Goal: Navigation & Orientation: Find specific page/section

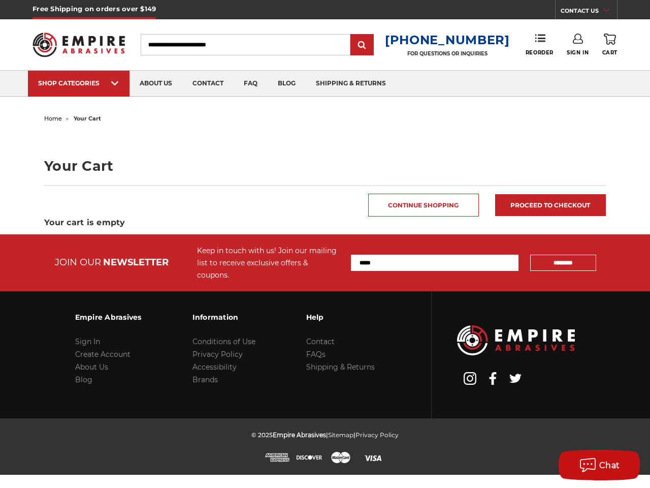
click at [325, 231] on main "home your cart Your Cart Continue Shopping Proceed to checkout Your cart is emp…" at bounding box center [325, 172] width 573 height 123
click at [590, 12] on link "CONTACT US" at bounding box center [589, 12] width 56 height 14
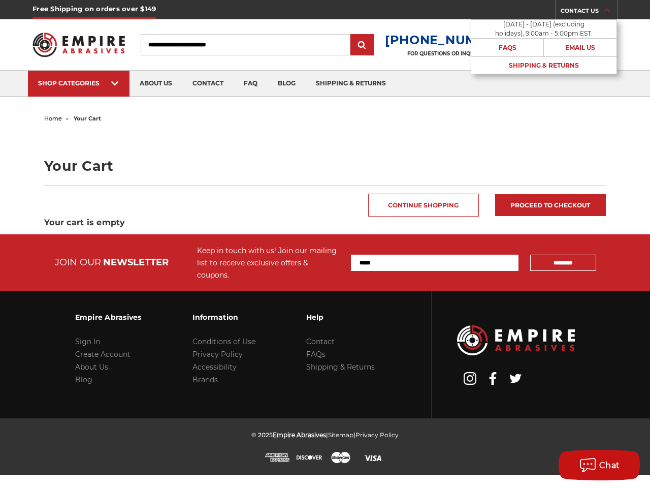
click at [370, 45] on input "submit" at bounding box center [362, 45] width 20 height 20
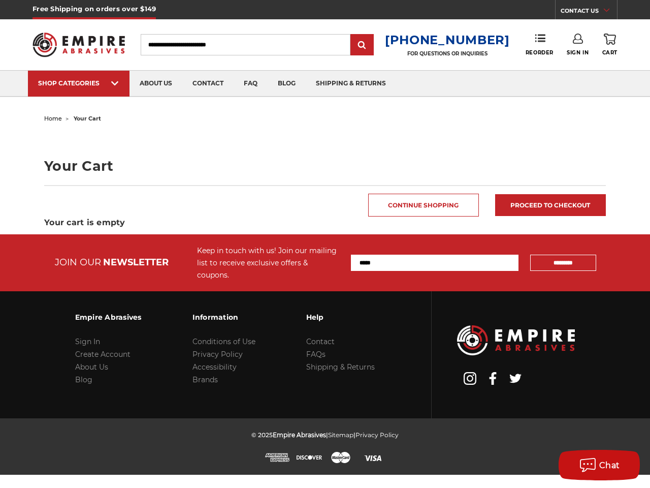
click at [571, 45] on link "Sign In" at bounding box center [578, 45] width 22 height 22
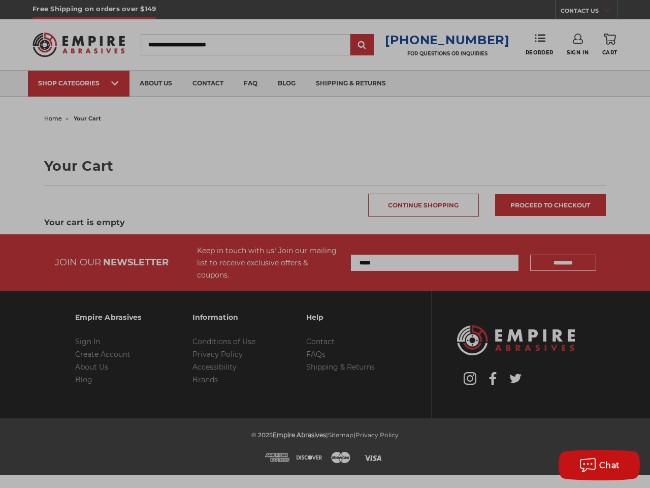
click at [539, 52] on div at bounding box center [325, 244] width 650 height 488
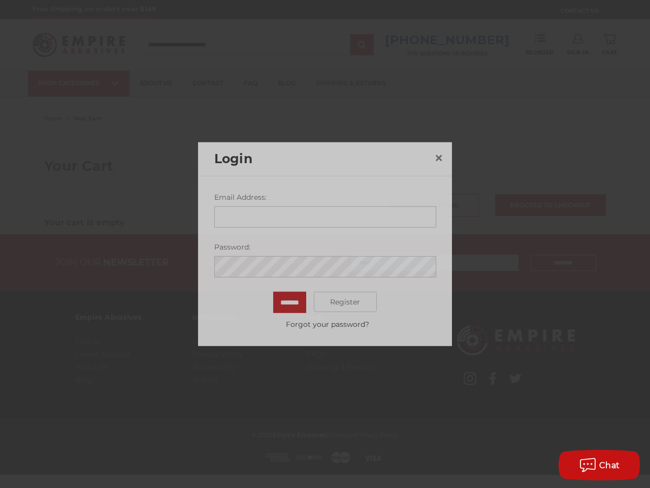
click at [584, 45] on div at bounding box center [325, 244] width 650 height 488
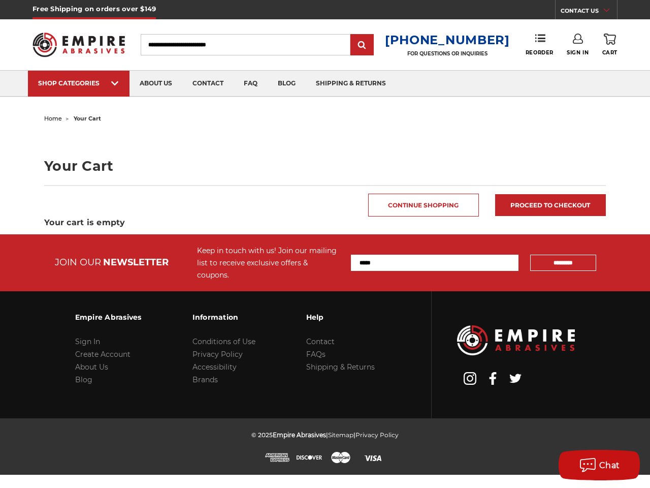
click at [578, 45] on link "Sign In" at bounding box center [578, 45] width 22 height 22
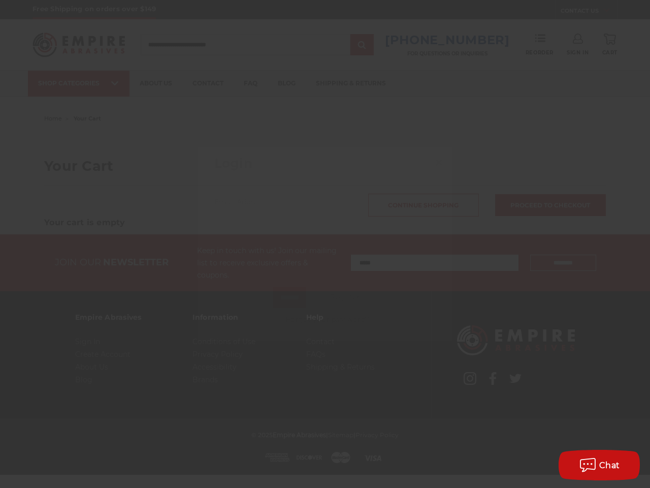
click at [578, 52] on div at bounding box center [325, 244] width 650 height 488
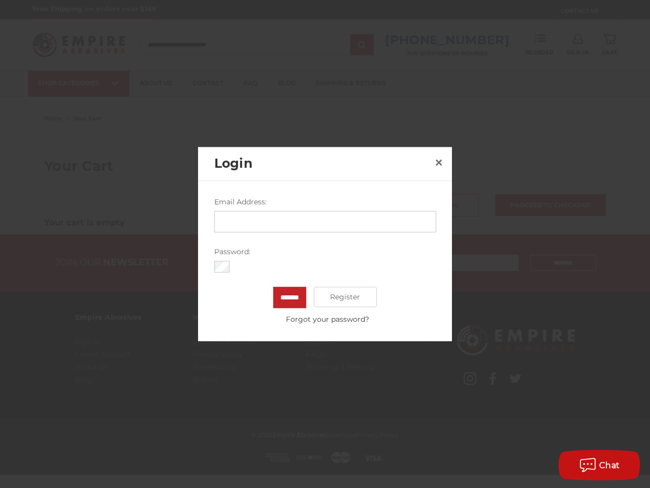
click at [610, 52] on div at bounding box center [325, 244] width 650 height 488
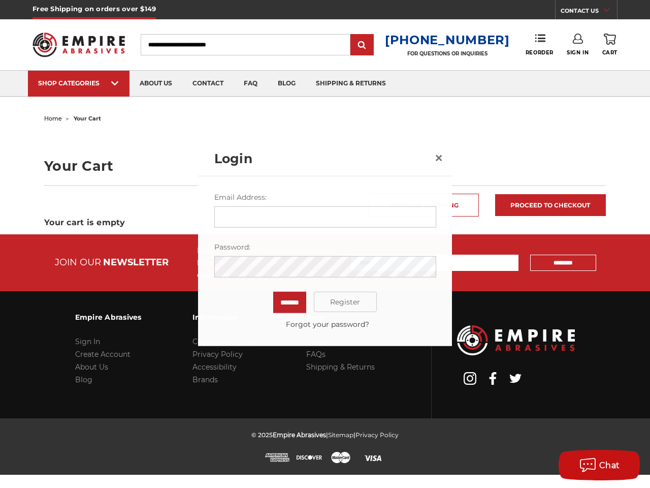
click at [79, 83] on div "SHOP CATEGORIES" at bounding box center [78, 83] width 81 height 8
